Goal: Task Accomplishment & Management: Use online tool/utility

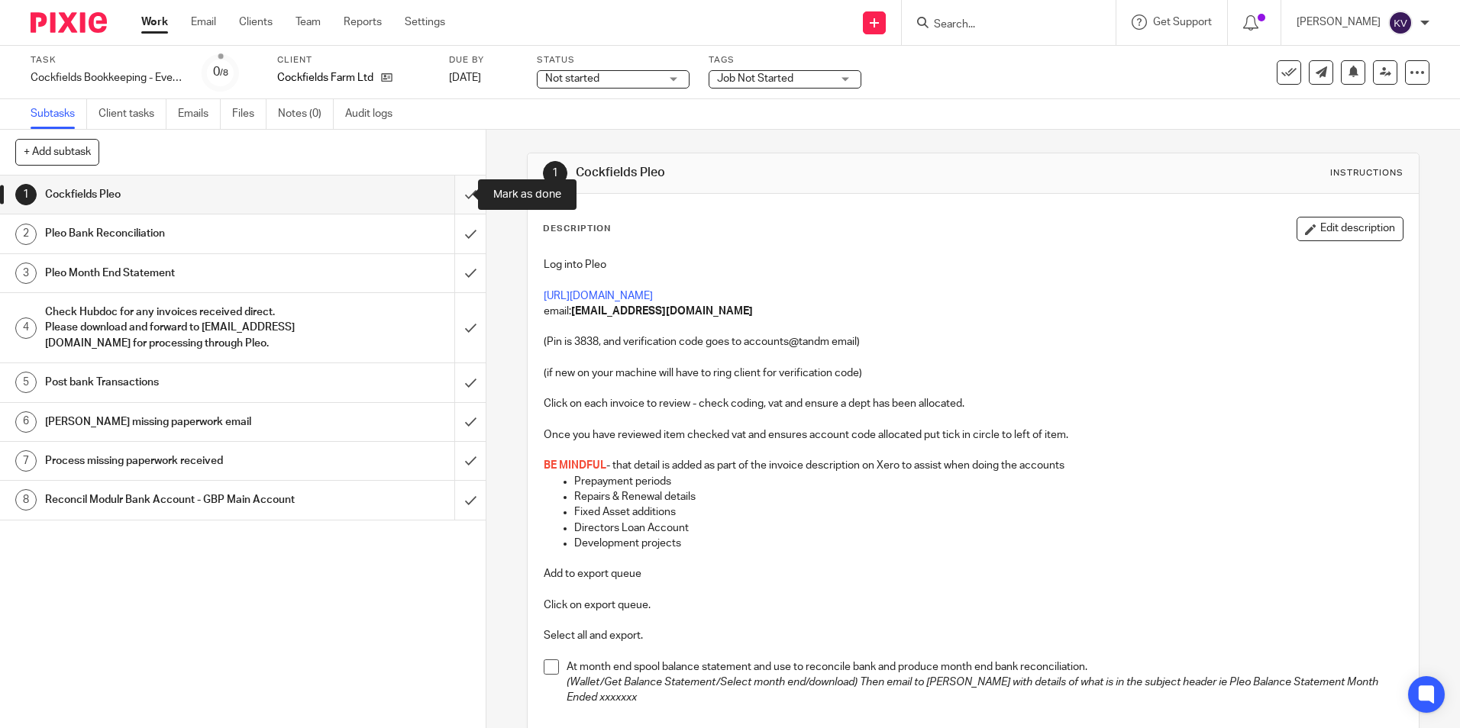
click at [452, 195] on input "submit" at bounding box center [243, 195] width 486 height 38
click at [457, 236] on input "submit" at bounding box center [243, 234] width 486 height 38
click at [456, 277] on input "submit" at bounding box center [243, 273] width 486 height 38
click at [459, 331] on input "submit" at bounding box center [243, 327] width 486 height 69
click at [458, 399] on input "submit" at bounding box center [243, 382] width 486 height 38
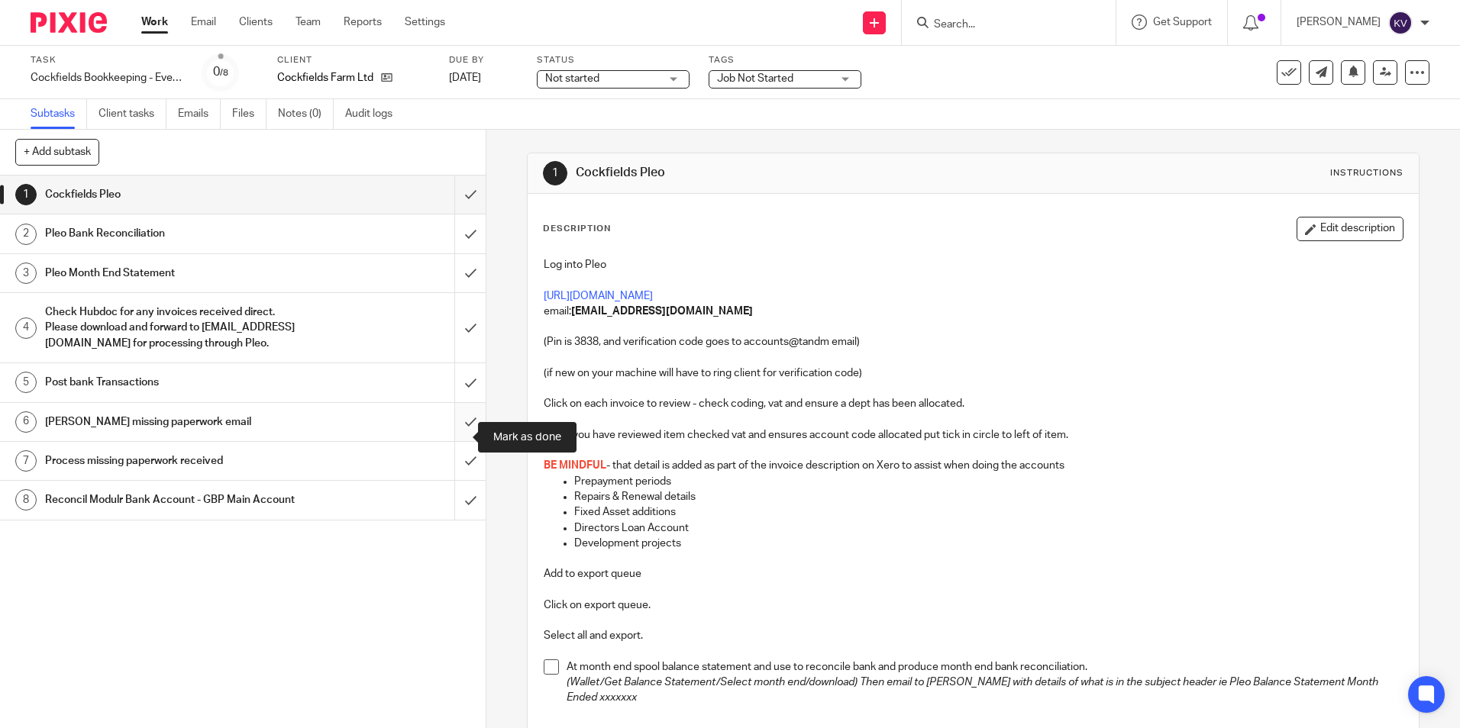
click at [457, 441] on input "submit" at bounding box center [243, 422] width 486 height 38
click at [453, 474] on input "submit" at bounding box center [243, 461] width 486 height 38
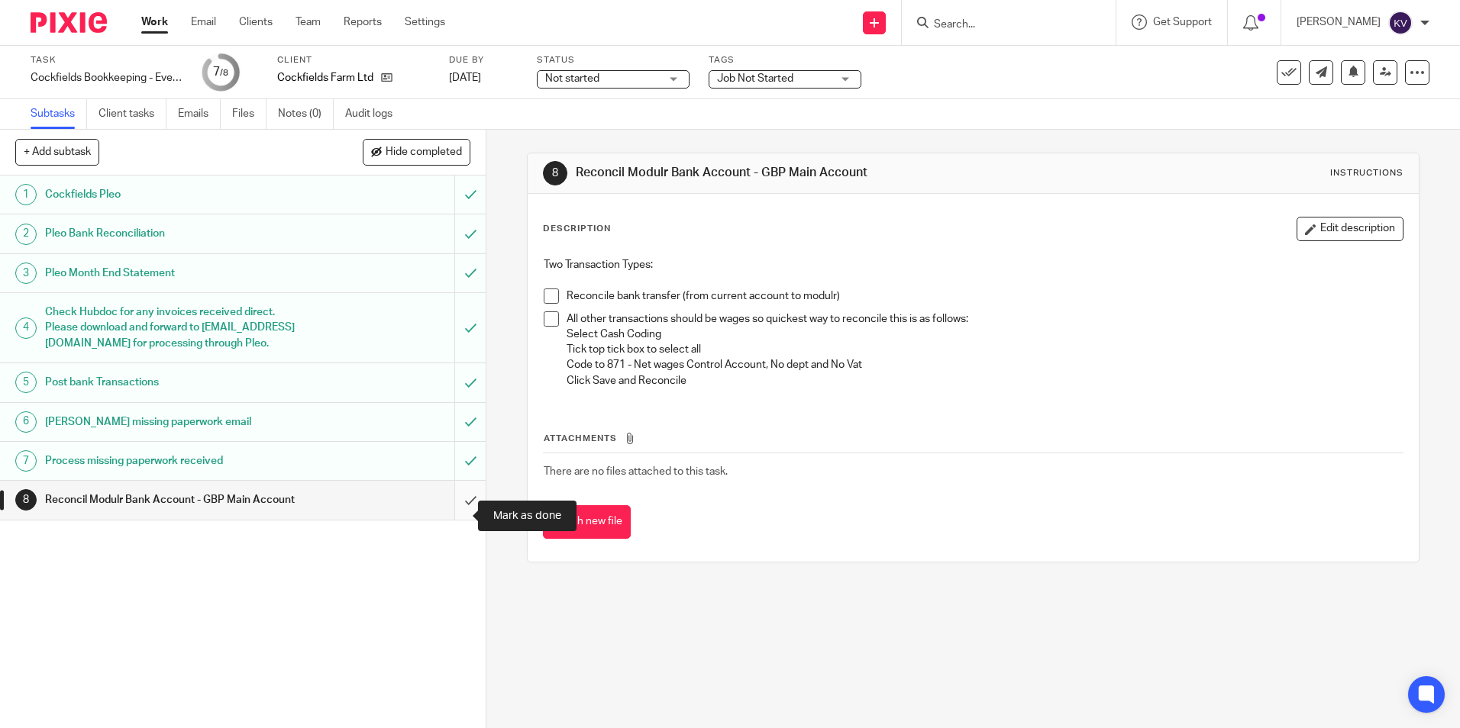
click at [451, 519] on input "submit" at bounding box center [243, 500] width 486 height 38
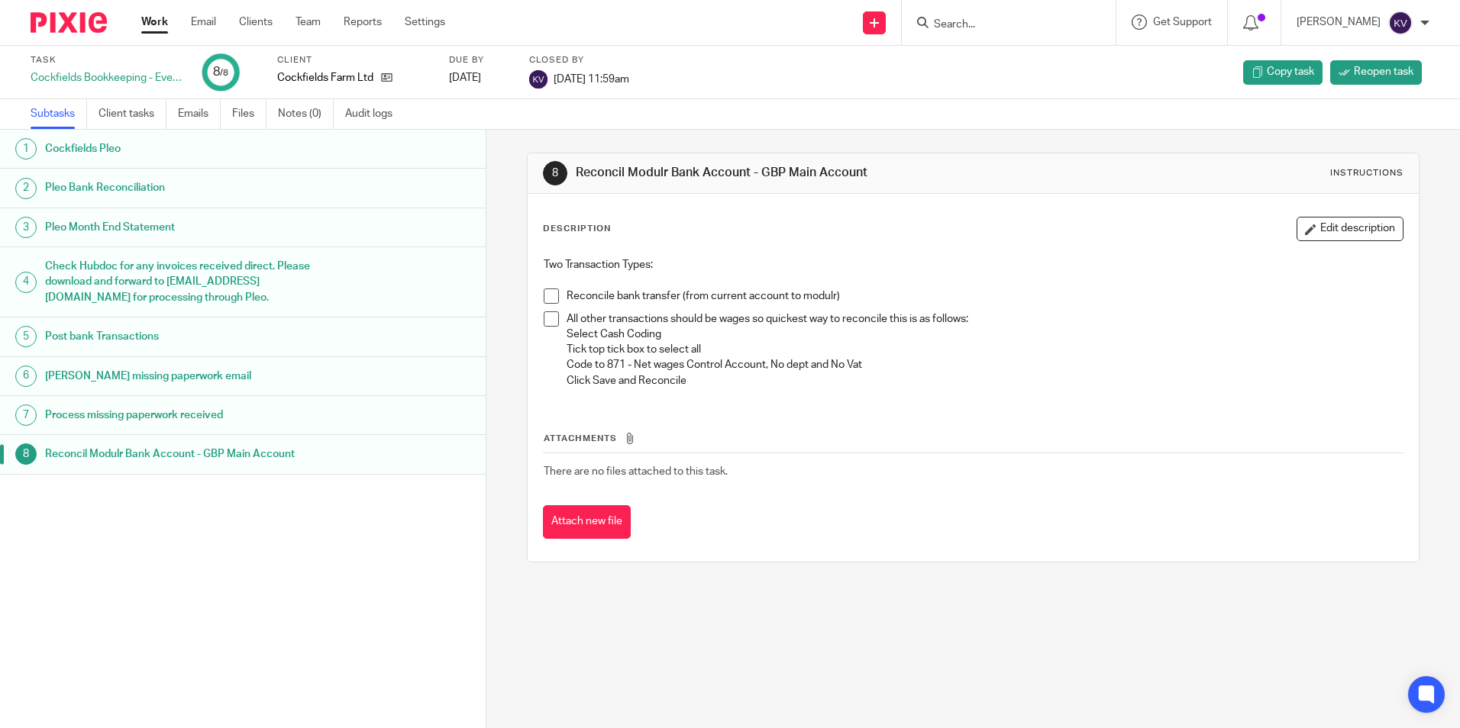
click at [145, 18] on link "Work" at bounding box center [154, 22] width 27 height 15
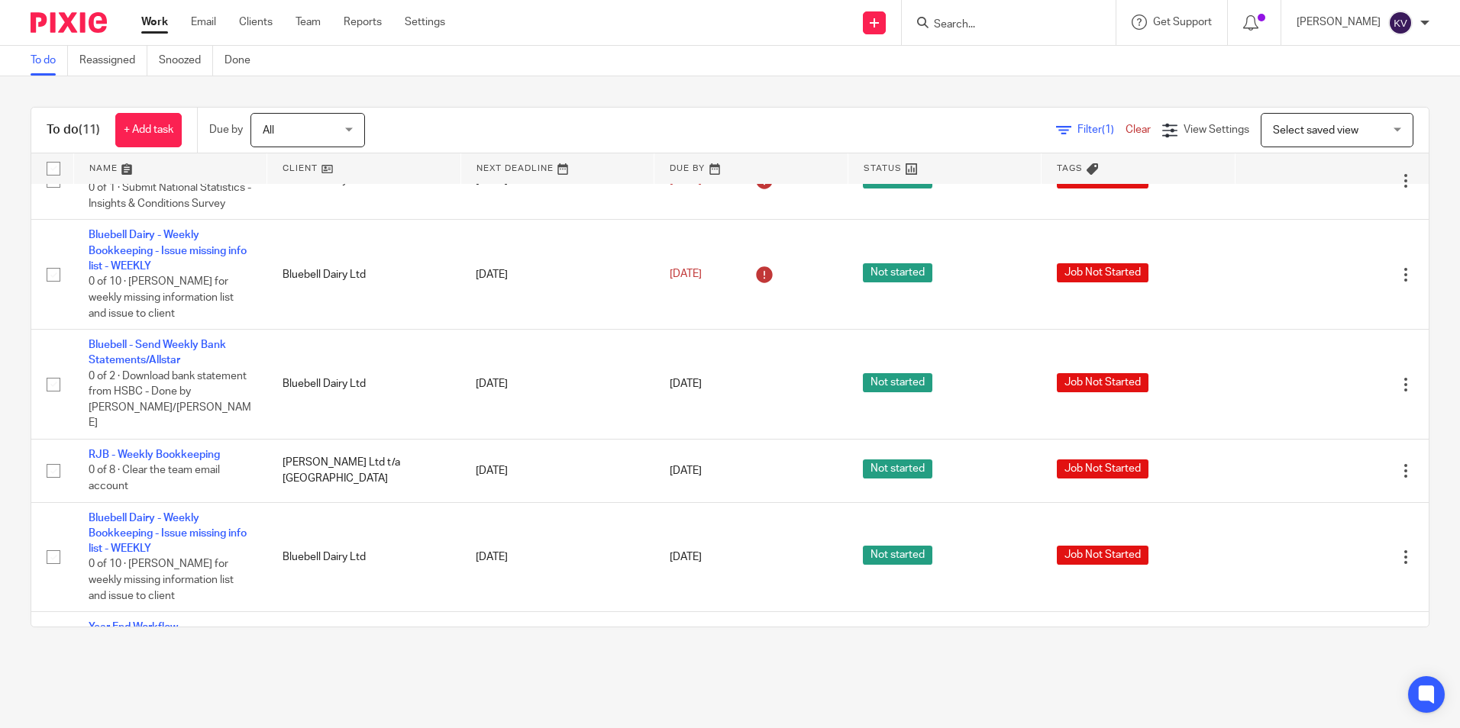
scroll to position [420, 0]
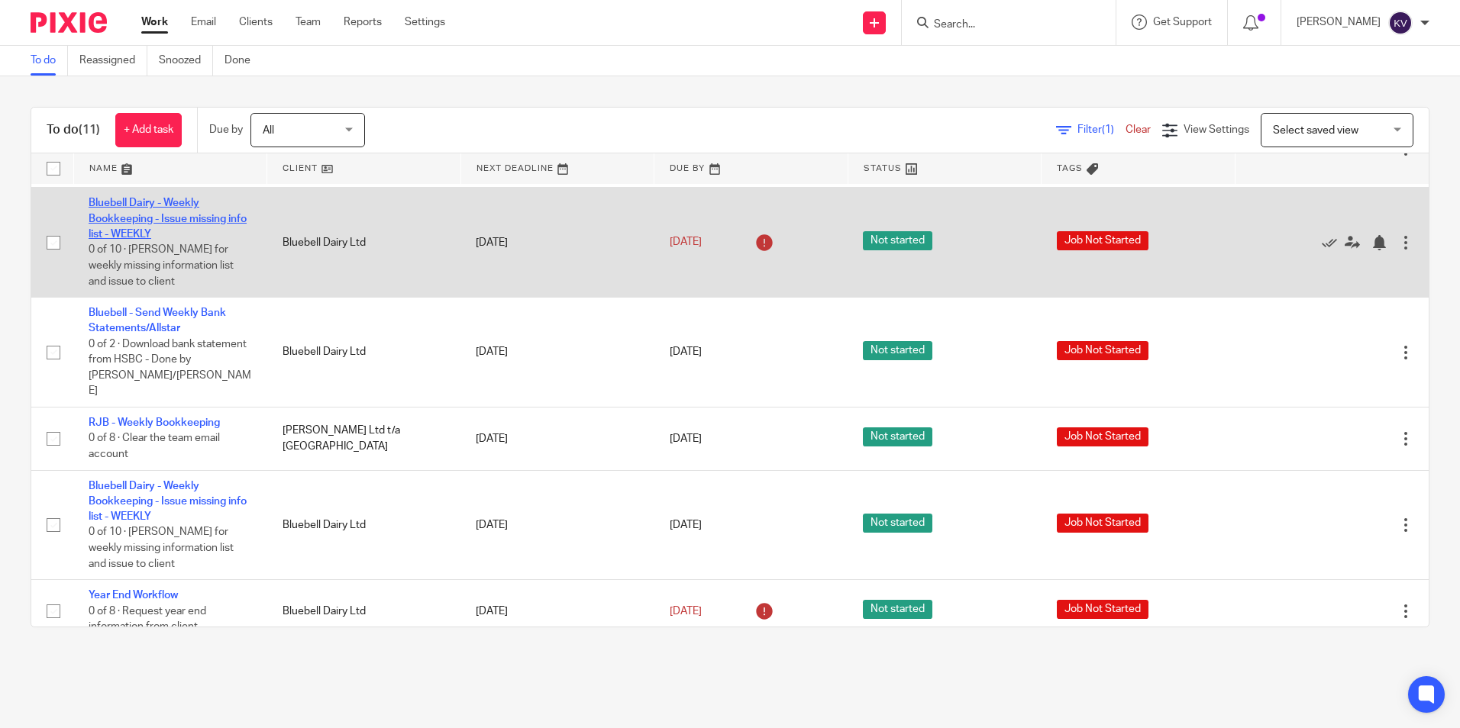
click at [137, 216] on link "Bluebell Dairy - Weekly Bookkeeping - Issue missing info list - WEEKLY" at bounding box center [168, 219] width 158 height 42
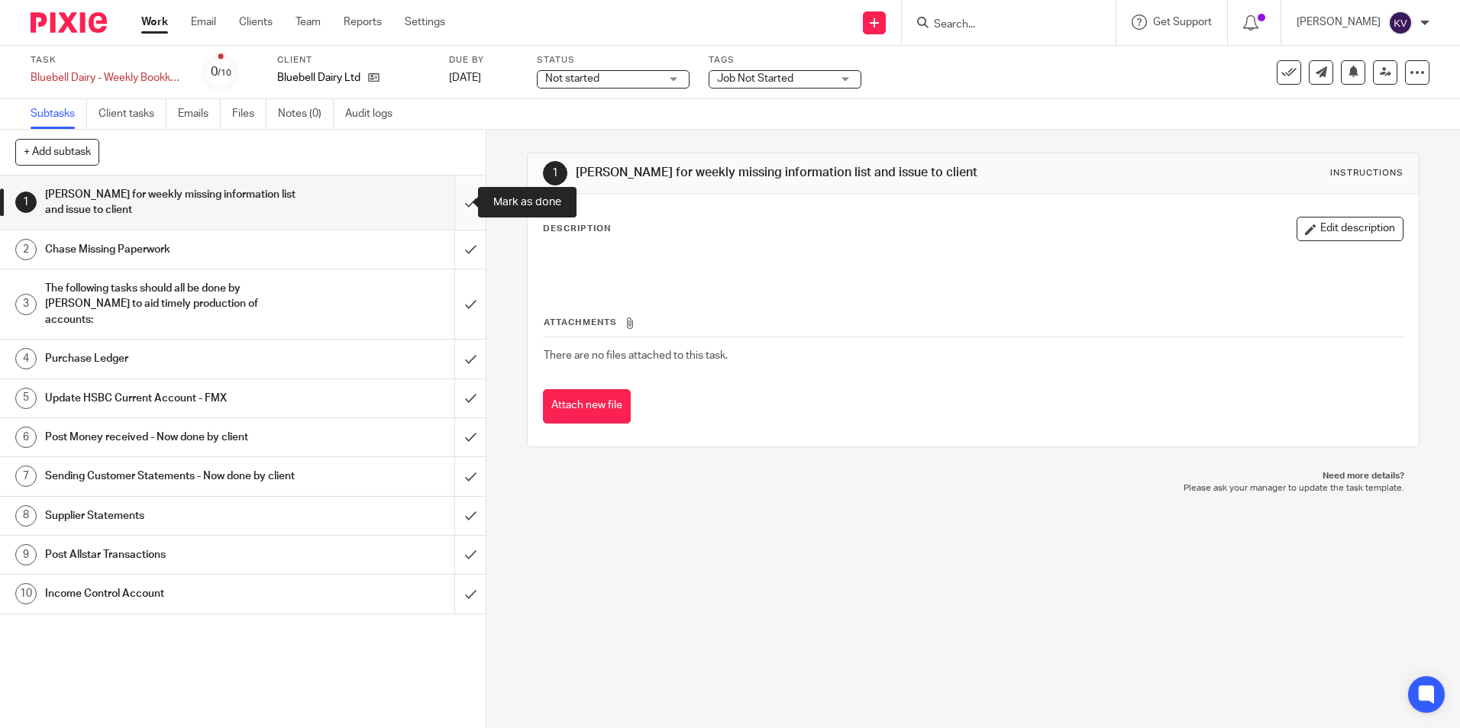
click at [457, 197] on input "submit" at bounding box center [243, 203] width 486 height 54
click at [468, 254] on input "submit" at bounding box center [243, 250] width 486 height 38
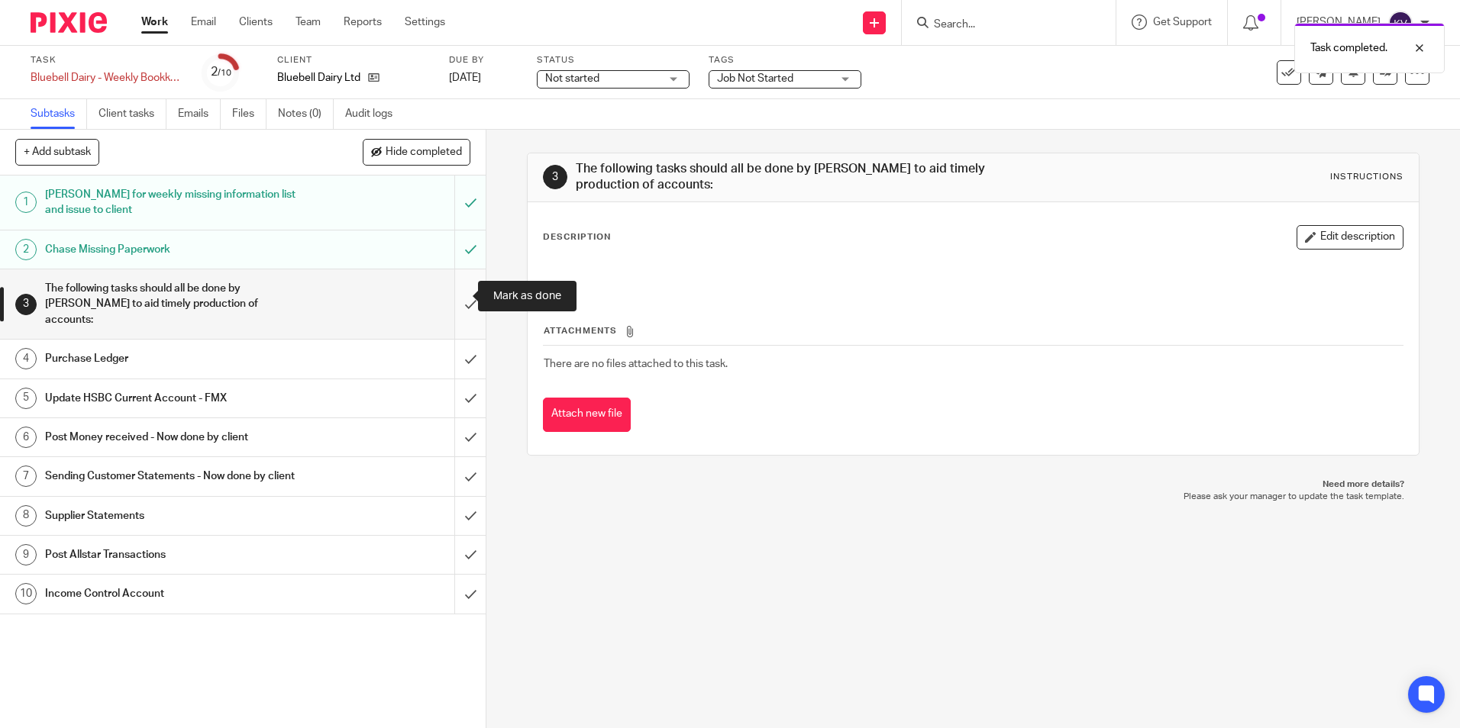
click at [452, 295] on input "submit" at bounding box center [243, 303] width 486 height 69
click at [450, 347] on input "submit" at bounding box center [243, 359] width 486 height 38
click at [457, 379] on input "submit" at bounding box center [243, 398] width 486 height 38
click at [447, 428] on input "submit" at bounding box center [243, 437] width 486 height 38
drag, startPoint x: 450, startPoint y: 463, endPoint x: 451, endPoint y: 507, distance: 44.3
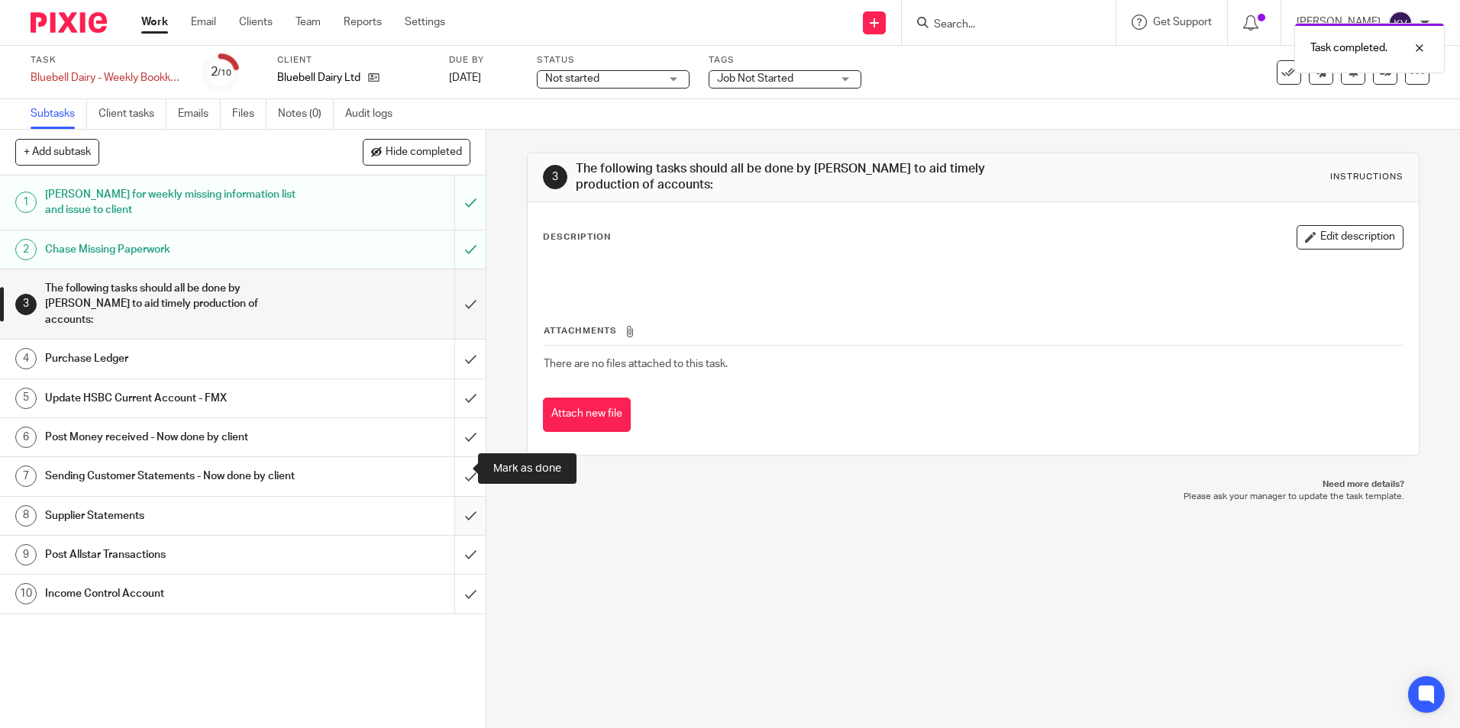
click at [450, 464] on input "submit" at bounding box center [243, 476] width 486 height 38
click at [452, 515] on input "submit" at bounding box center [243, 516] width 486 height 38
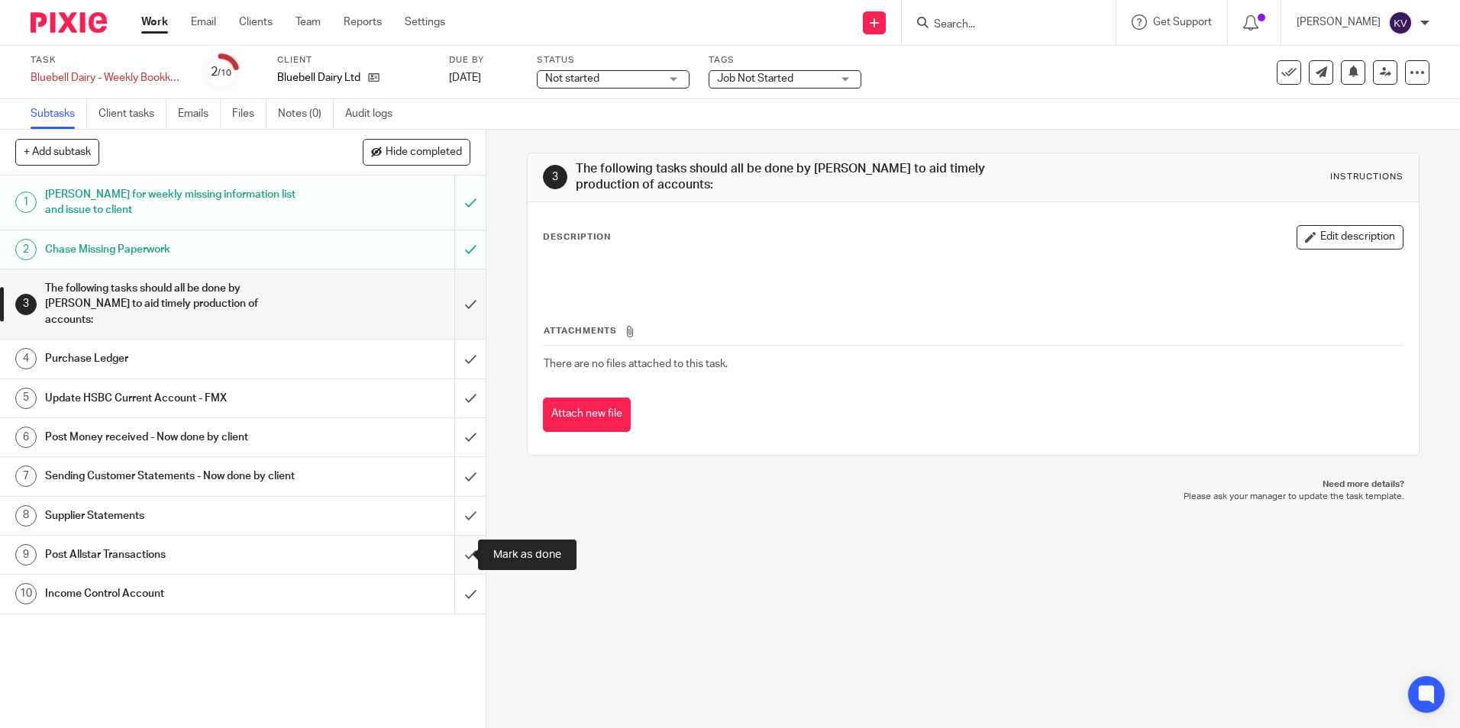
click at [458, 553] on input "submit" at bounding box center [243, 555] width 486 height 38
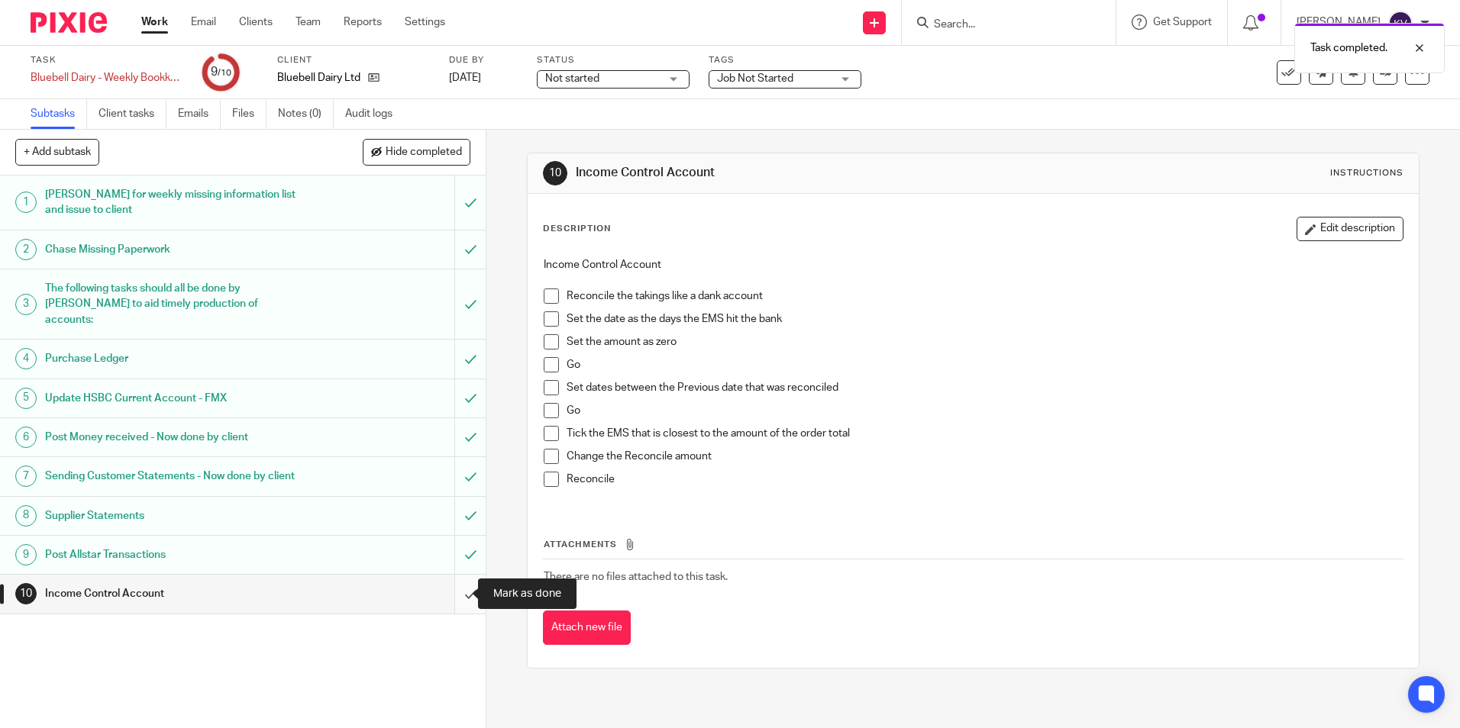
click at [457, 598] on input "submit" at bounding box center [243, 594] width 486 height 38
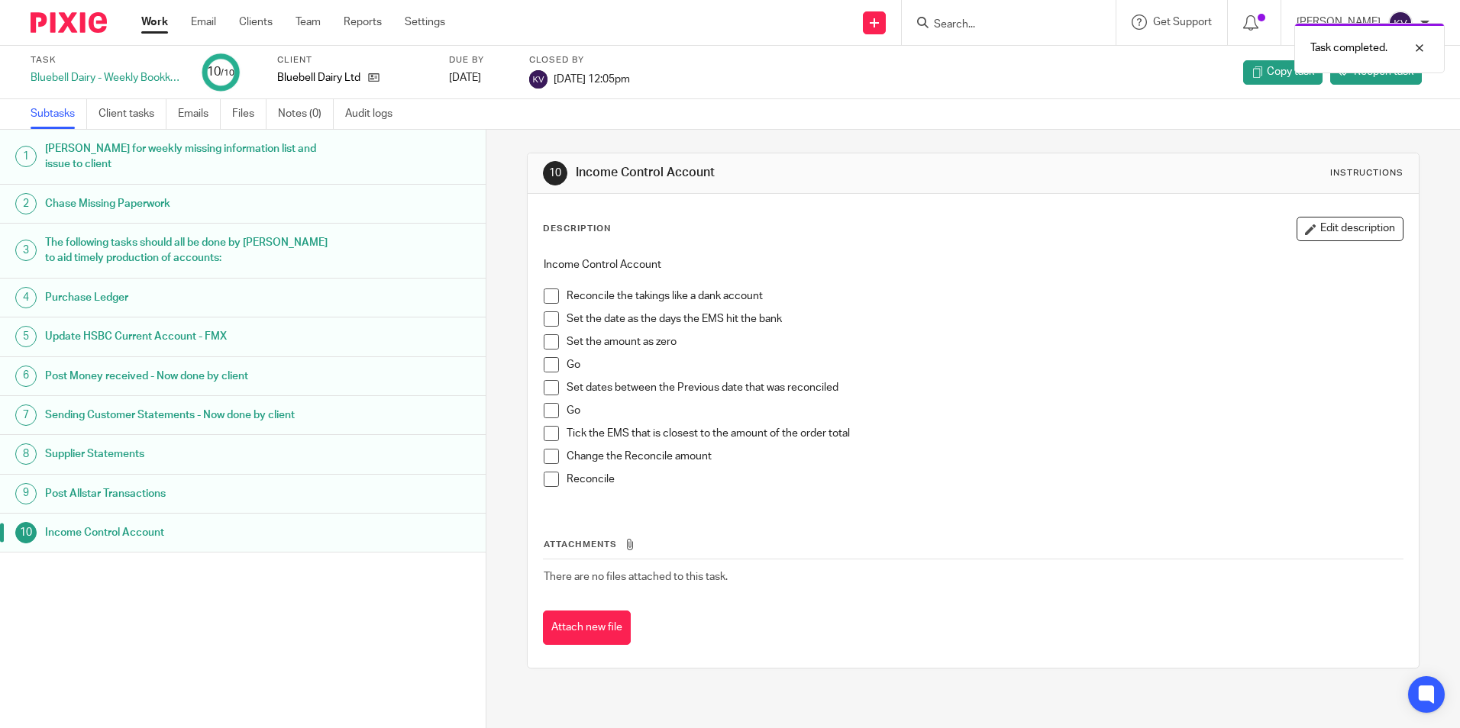
click at [159, 23] on link "Work" at bounding box center [154, 22] width 27 height 15
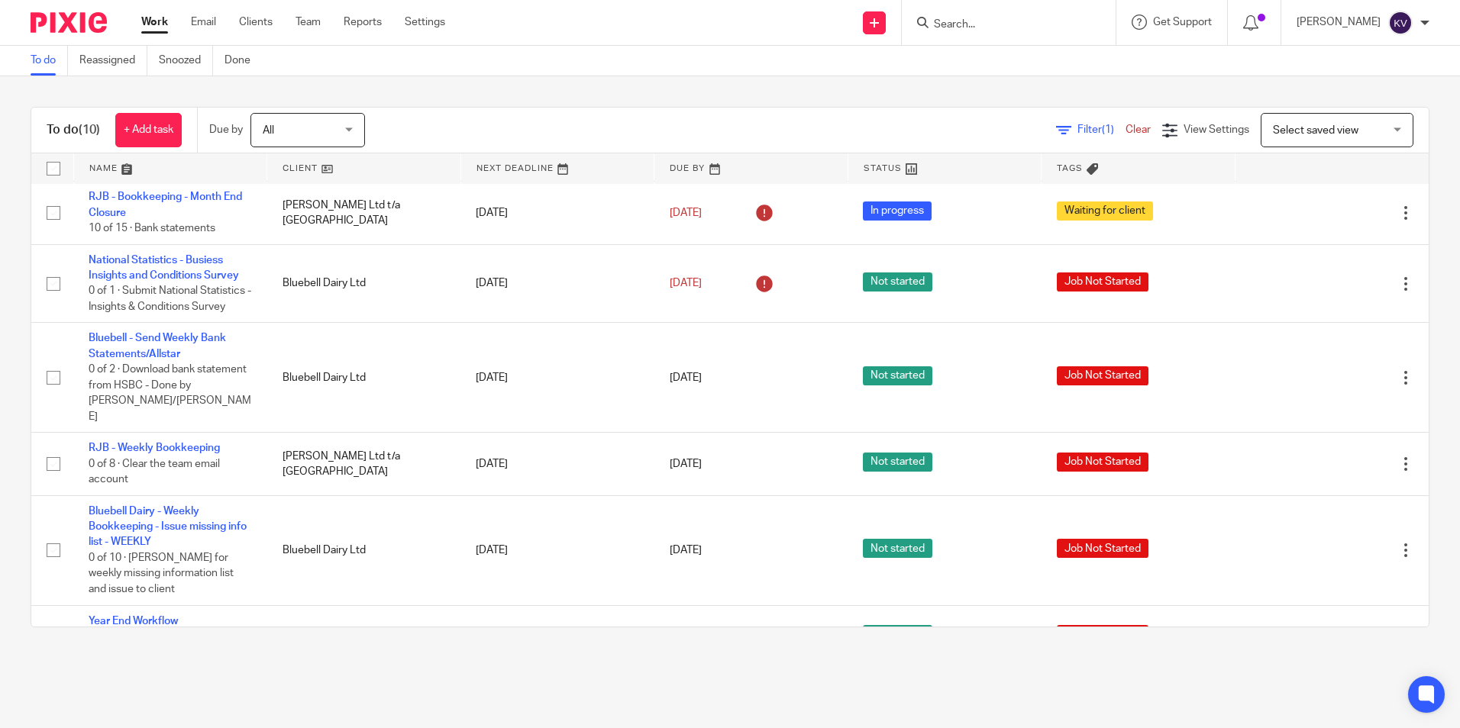
scroll to position [310, 0]
